Goal: Information Seeking & Learning: Learn about a topic

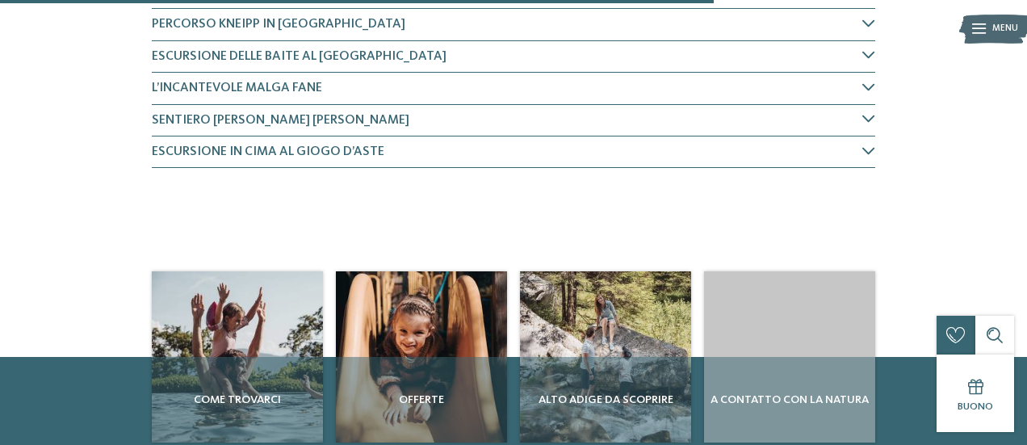
scroll to position [969, 0]
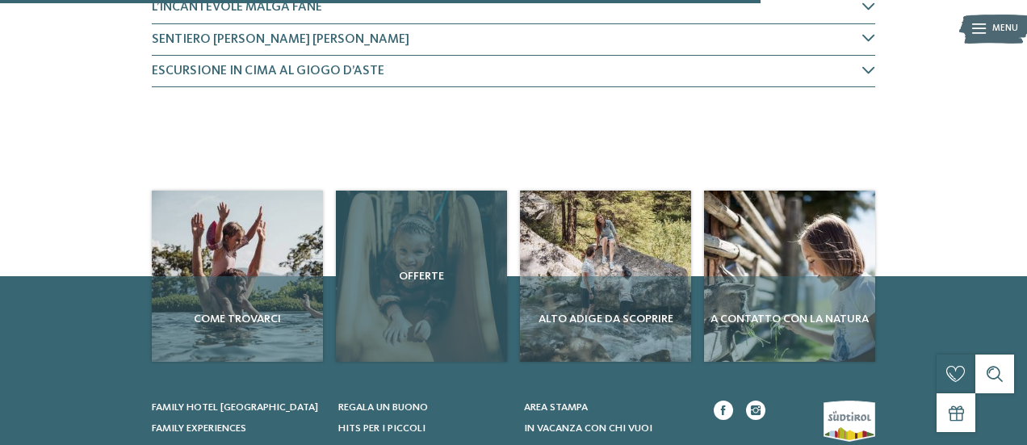
click at [425, 268] on span "Offerte" at bounding box center [421, 276] width 158 height 16
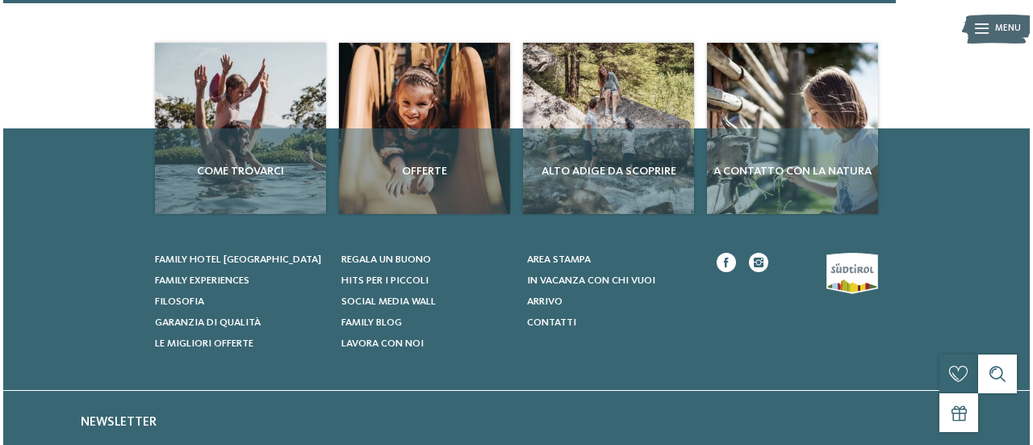
scroll to position [1130, 0]
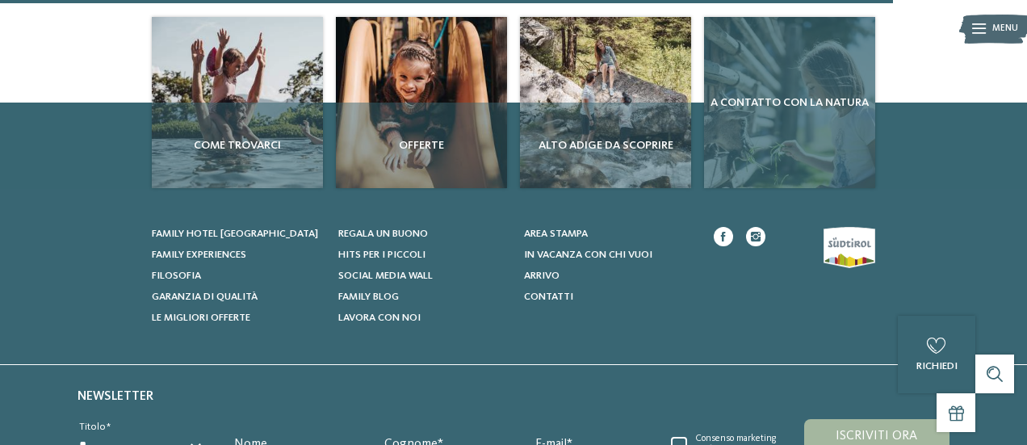
click at [772, 94] on span "A contatto con la natura" at bounding box center [789, 102] width 158 height 16
click at [772, 67] on div "A contatto con la natura" at bounding box center [789, 102] width 171 height 171
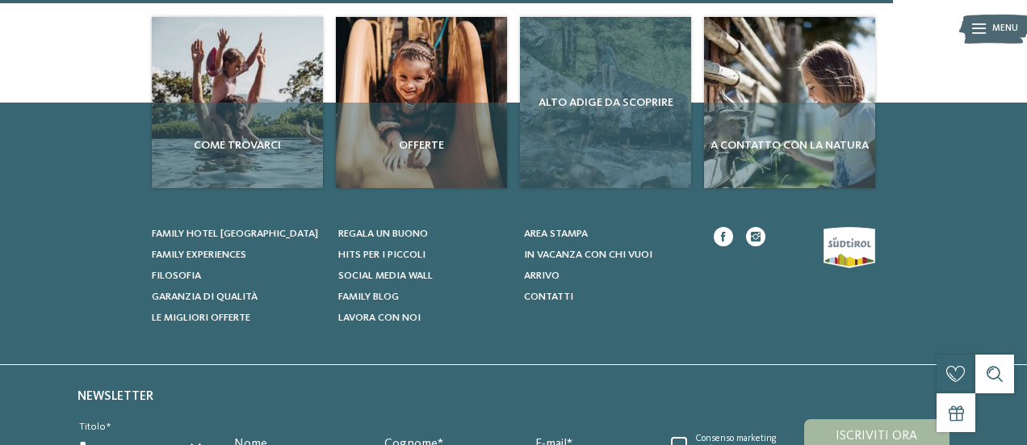
click at [613, 38] on div "Alto Adige da scoprire" at bounding box center [605, 102] width 171 height 171
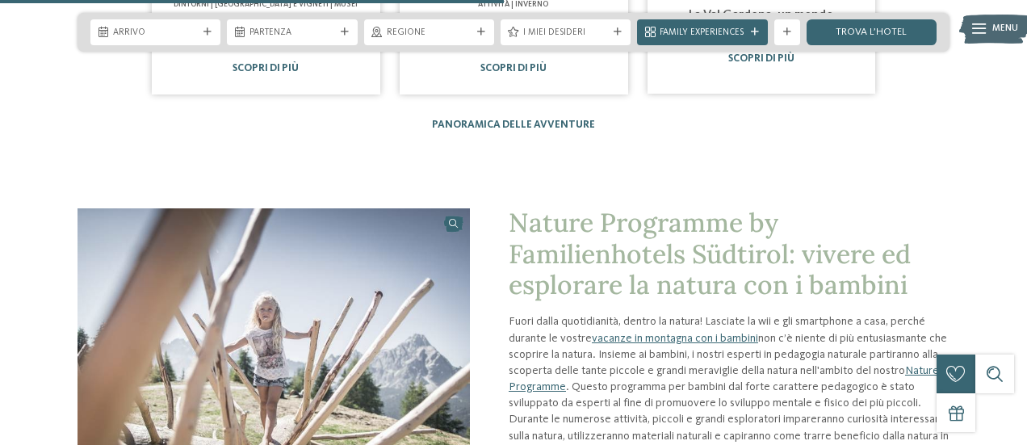
scroll to position [2099, 0]
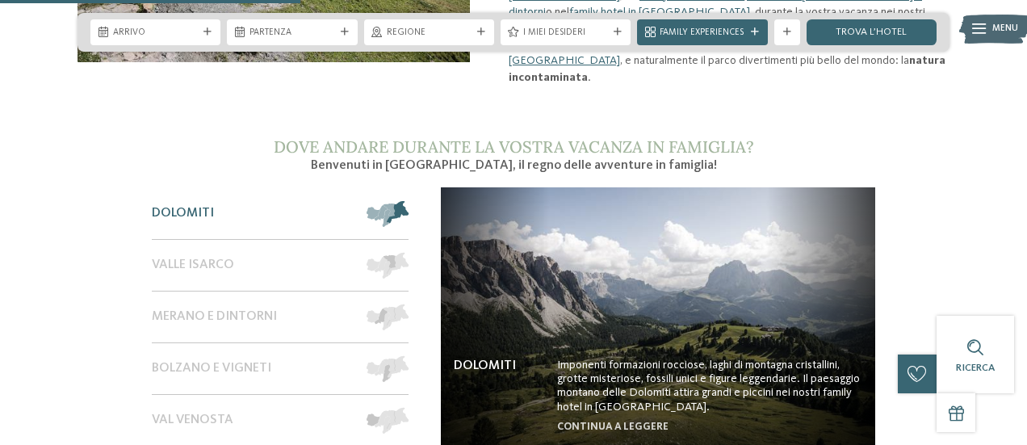
scroll to position [1130, 0]
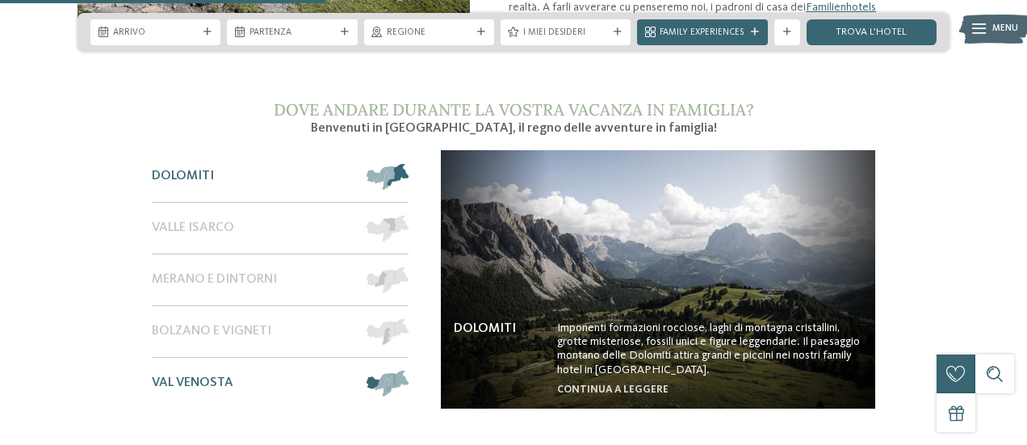
click at [409, 371] on span at bounding box center [409, 384] width 0 height 26
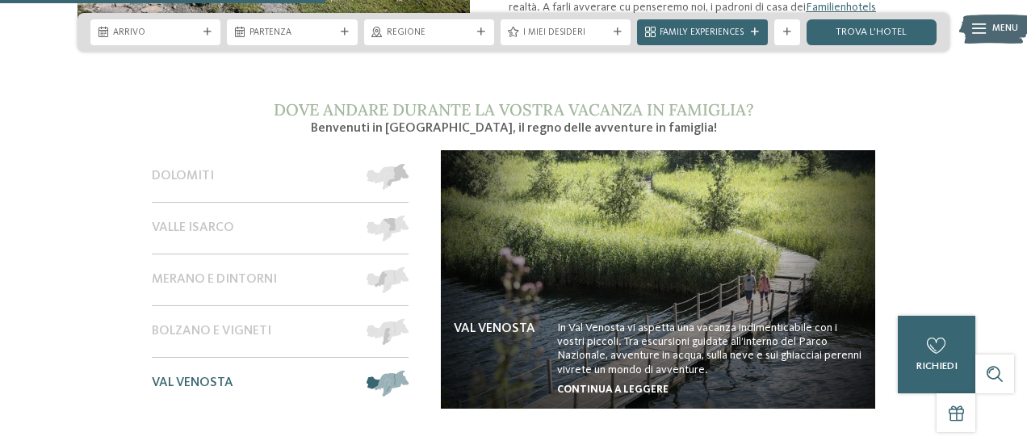
click at [626, 384] on link "continua a leggere" at bounding box center [612, 389] width 111 height 10
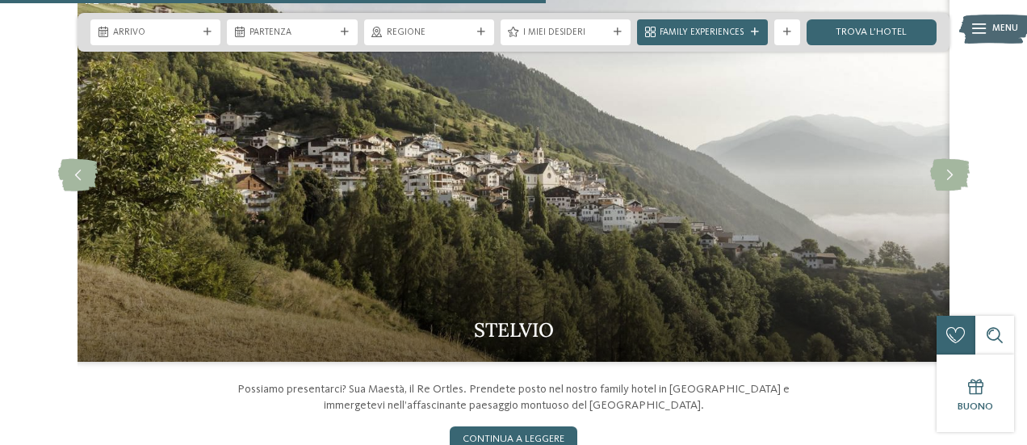
scroll to position [1534, 0]
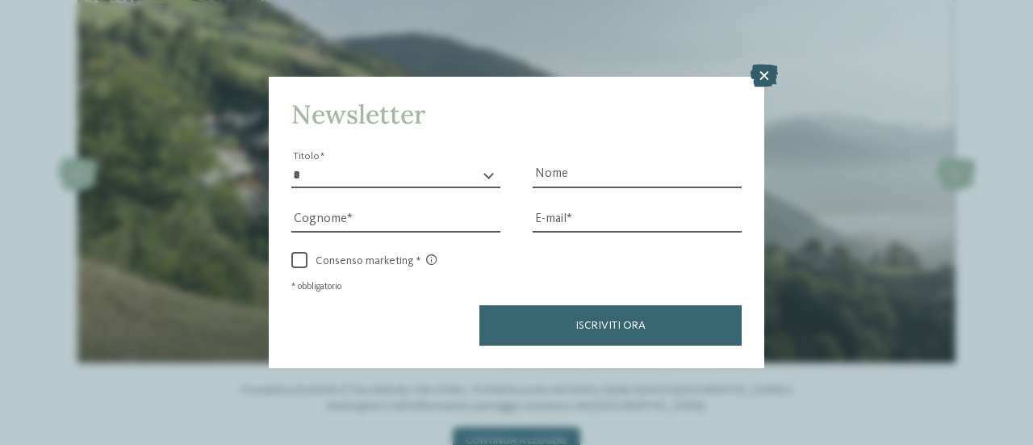
click at [768, 73] on icon at bounding box center [764, 76] width 27 height 23
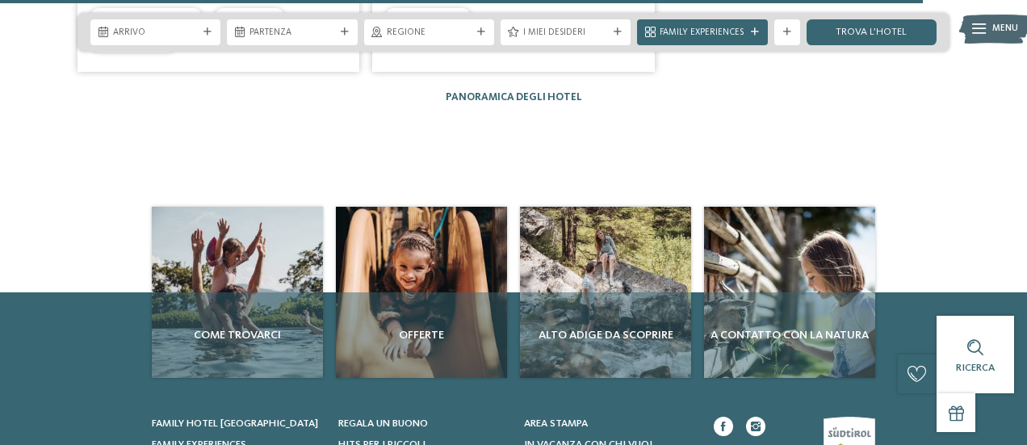
scroll to position [2583, 0]
